Goal: Information Seeking & Learning: Learn about a topic

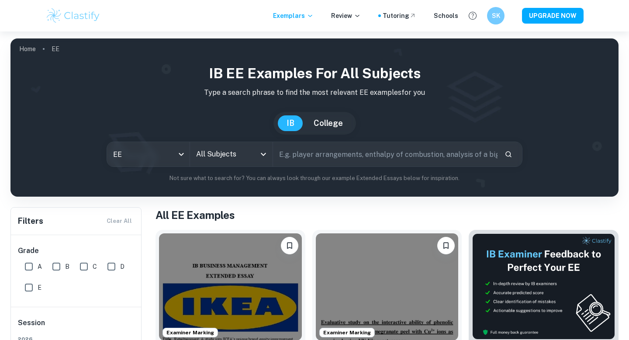
scroll to position [178, 0]
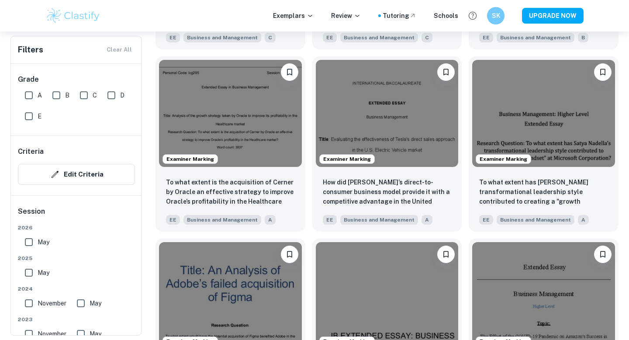
scroll to position [999, 0]
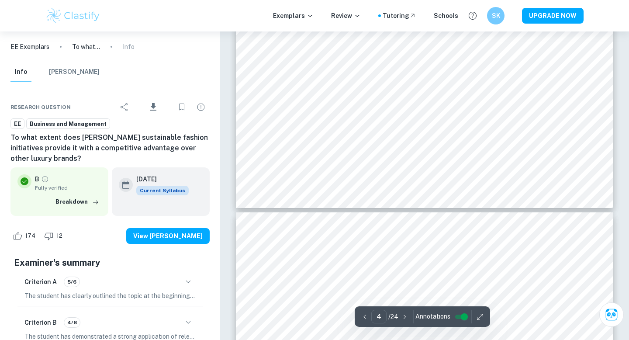
scroll to position [2101, 0]
type input "5"
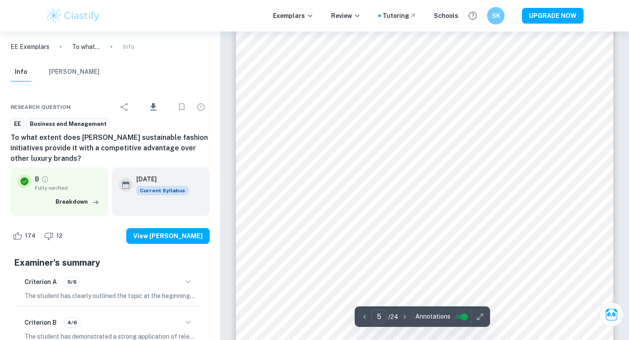
scroll to position [2344, 0]
